Goal: Transaction & Acquisition: Purchase product/service

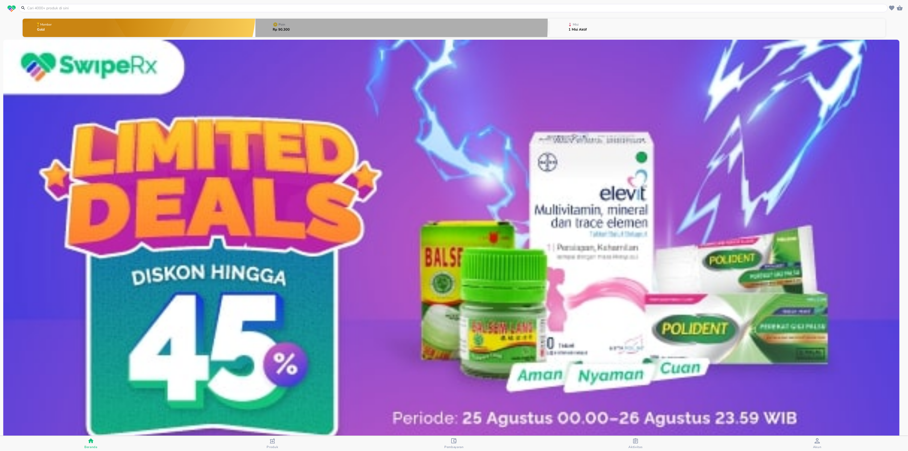
click at [312, 23] on button "Poin Rp 90.300" at bounding box center [401, 27] width 293 height 21
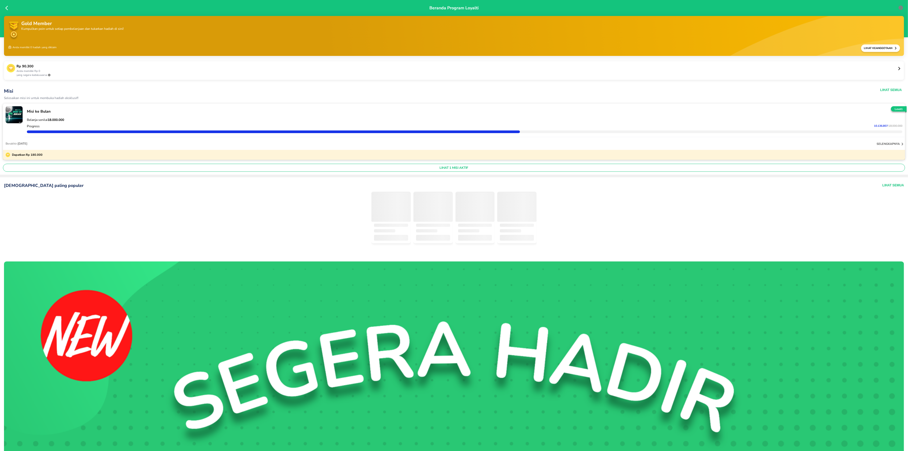
click at [123, 76] on p "yang segera kedaluwarsa" at bounding box center [456, 75] width 881 height 4
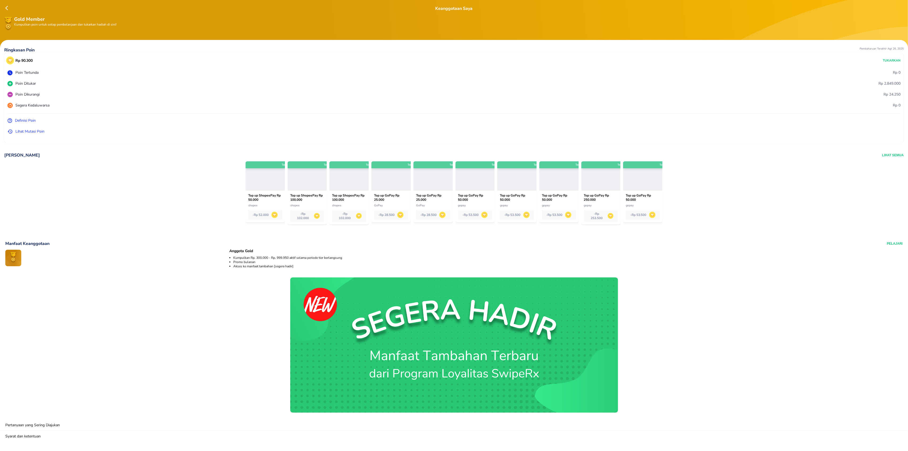
click at [27, 129] on p "Lihat Mutasi Poin" at bounding box center [29, 132] width 29 height 6
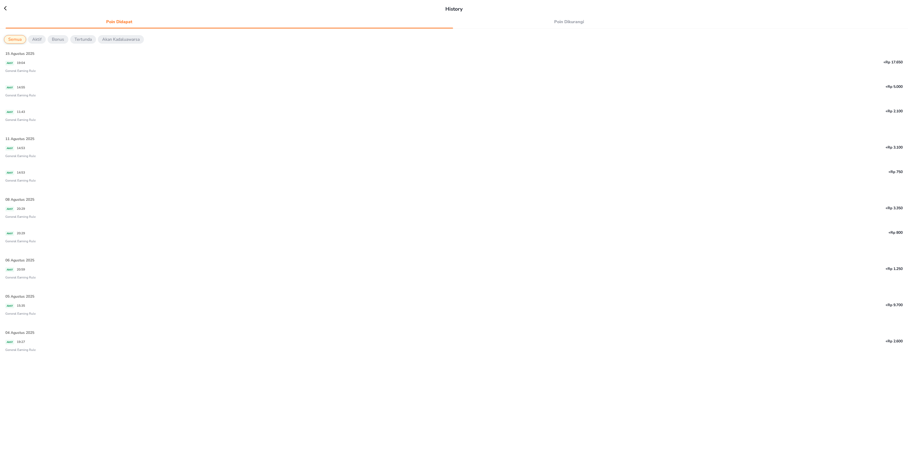
click at [6, 9] on icon at bounding box center [8, 8] width 8 height 5
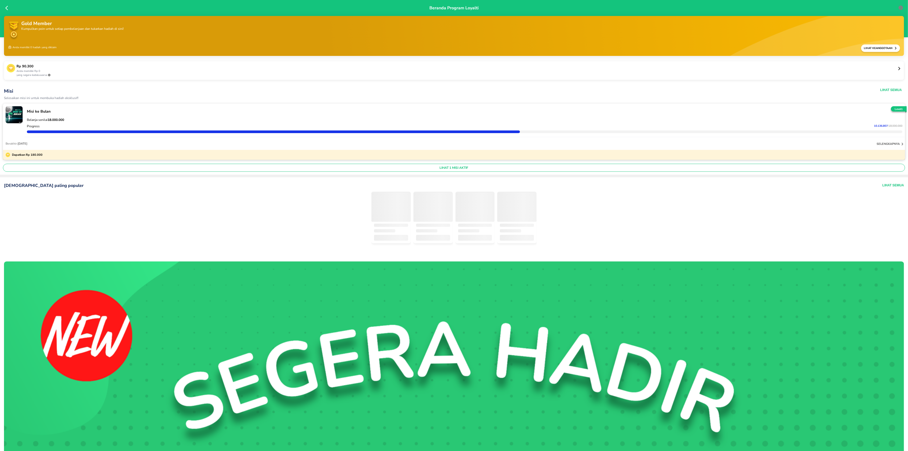
click at [94, 67] on p "Rp 90.300" at bounding box center [456, 66] width 881 height 5
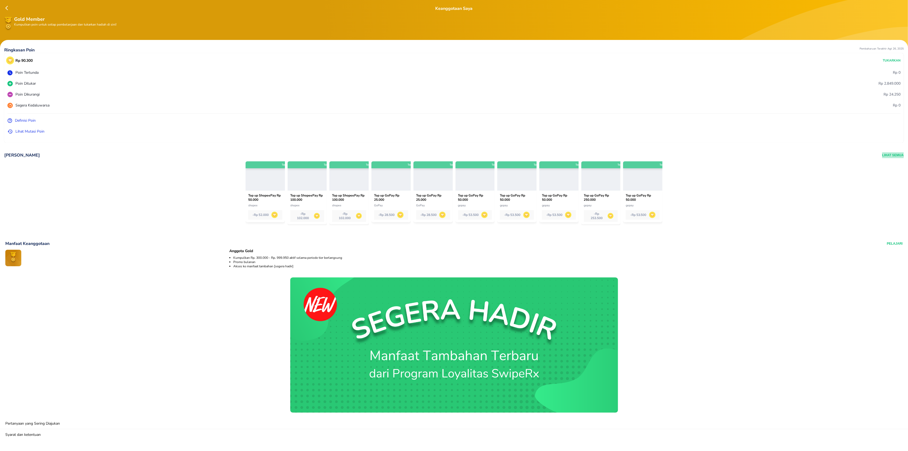
click at [884, 154] on button "Lihat Semua" at bounding box center [893, 155] width 22 height 6
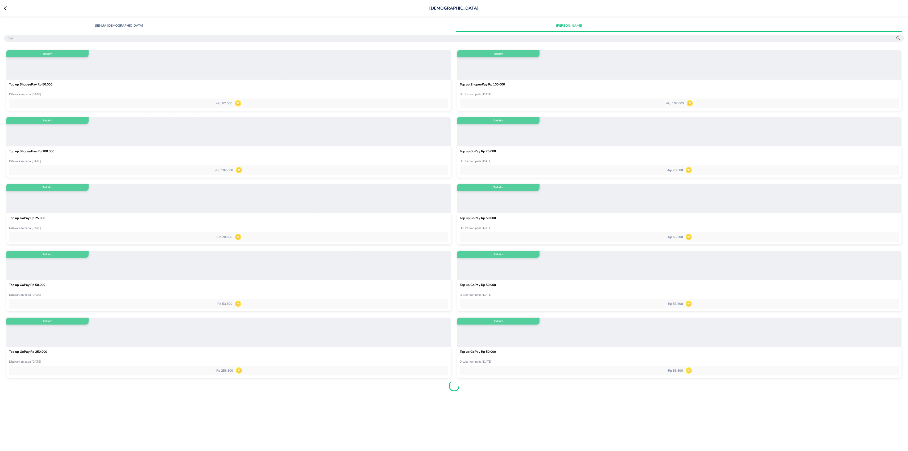
click at [7, 11] on icon at bounding box center [8, 8] width 8 height 5
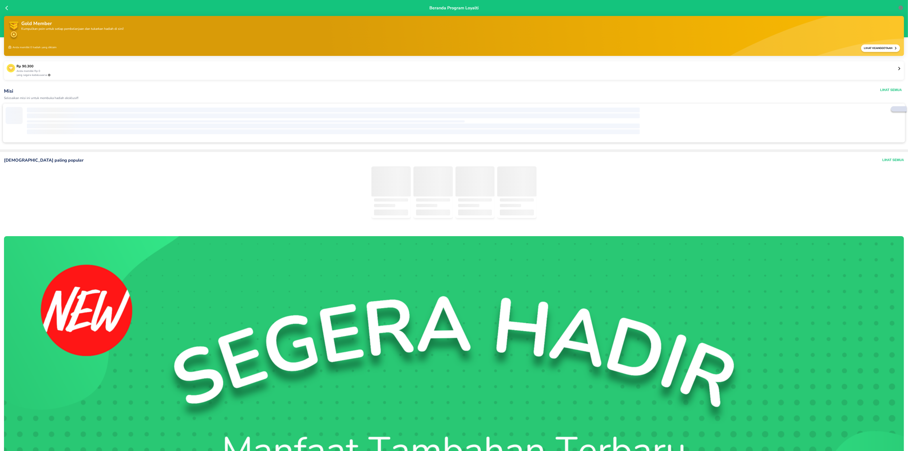
click at [5, 8] on div "Beranda Program Loyalti" at bounding box center [454, 18] width 908 height 37
click at [6, 8] on div "Beranda Program Loyalti Gold Member Kumpulkan poin untuk setiap pembelanjaan da…" at bounding box center [454, 225] width 908 height 451
click at [7, 9] on icon at bounding box center [7, 7] width 5 height 5
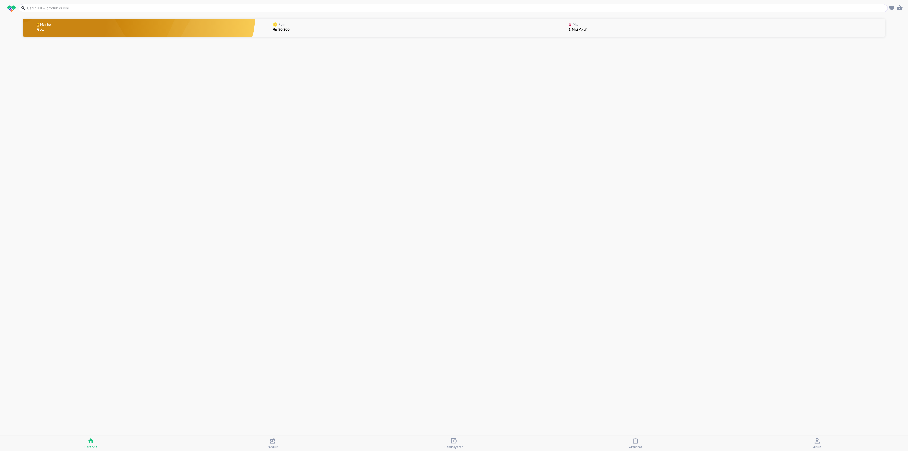
click at [69, 6] on input "text" at bounding box center [457, 8] width 860 height 6
paste input "[MEDICAL_DATA] [MEDICAL_DATA]"
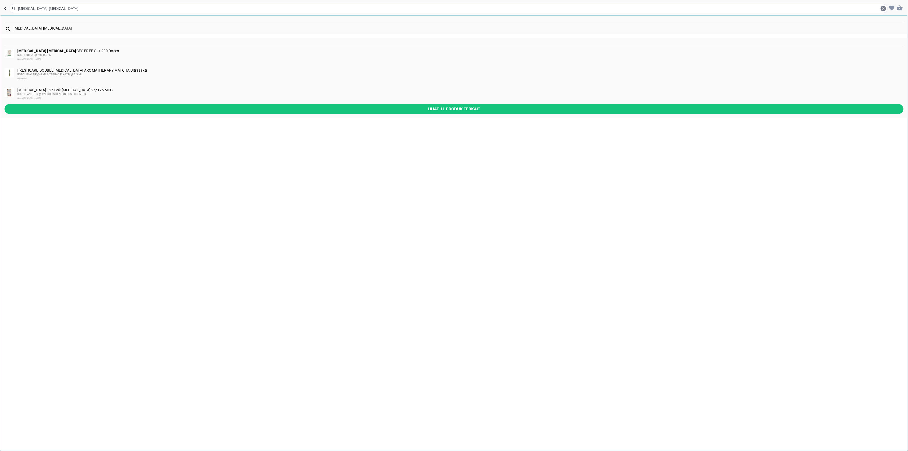
type input "[MEDICAL_DATA] [MEDICAL_DATA]"
click at [38, 54] on span "DUS, 1 BOTOL @ 200 DOSIS" at bounding box center [34, 54] width 34 height 3
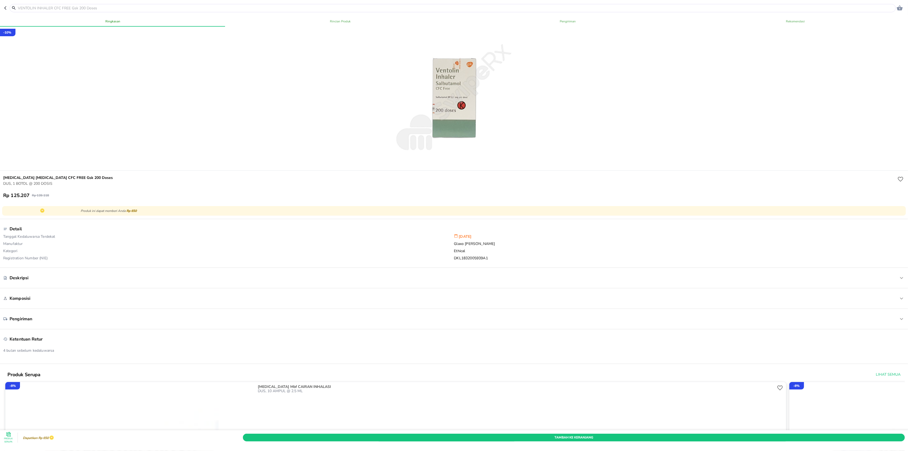
click at [6, 10] on button "button" at bounding box center [6, 8] width 5 height 8
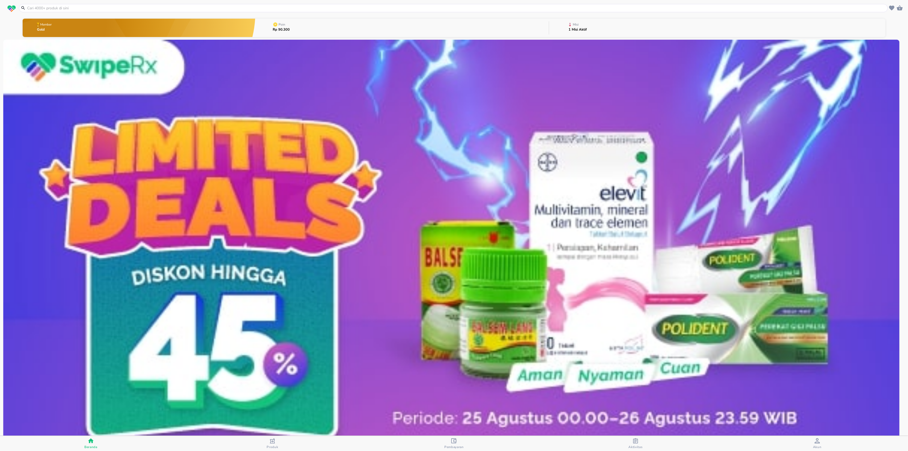
click at [348, 29] on button "Poin Rp 90.300" at bounding box center [401, 27] width 293 height 21
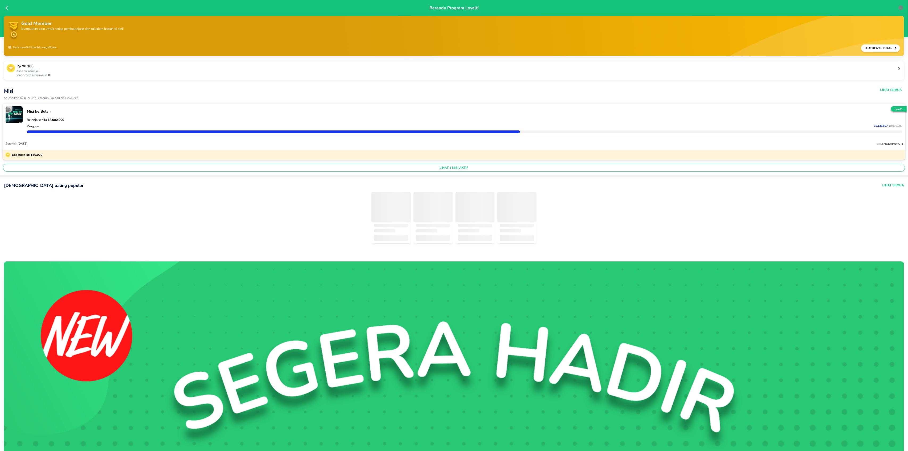
click at [894, 64] on div "Rp 90.300 Anda memiliki Rp 0 yang segera kedaluwarsa" at bounding box center [454, 70] width 900 height 19
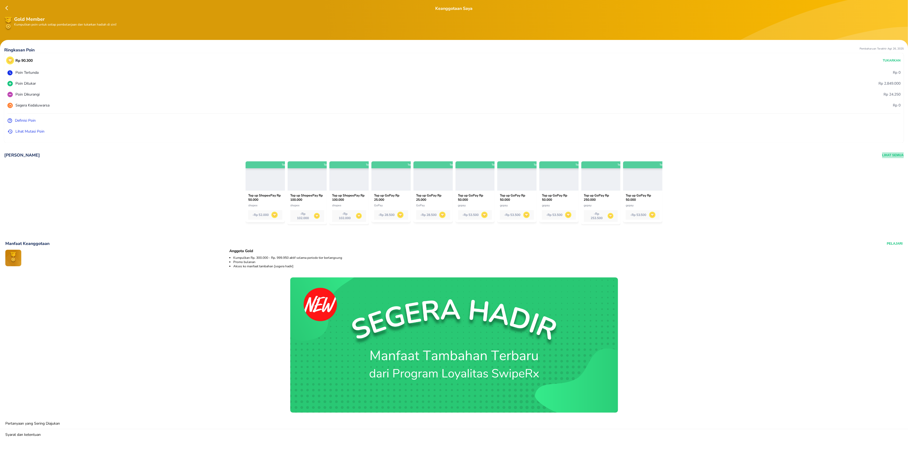
click at [882, 156] on button "Lihat Semua" at bounding box center [893, 155] width 22 height 6
